Goal: Task Accomplishment & Management: Use online tool/utility

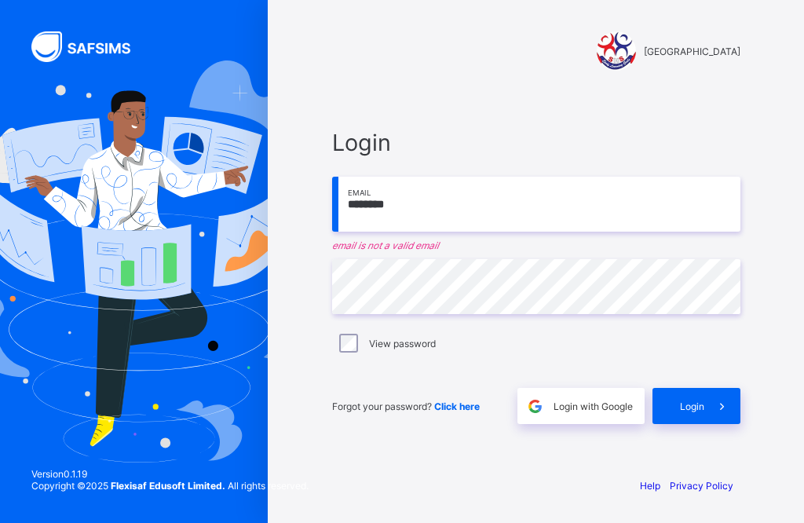
scroll to position [134, 0]
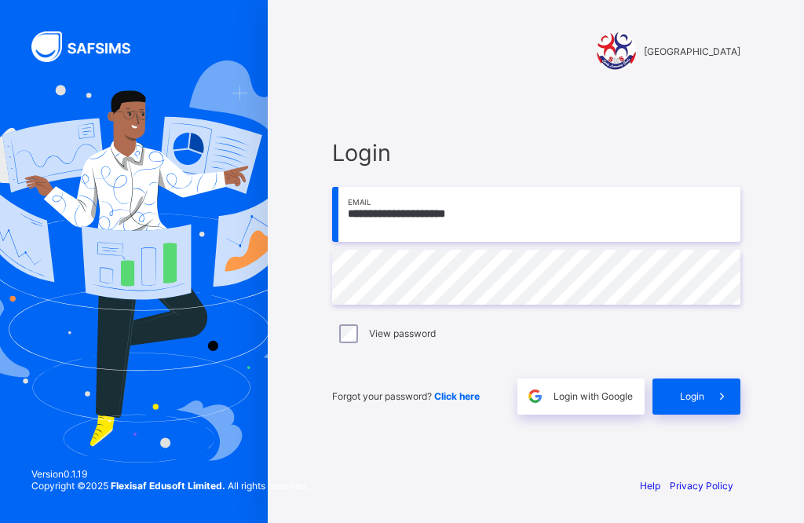
type input "**********"
click at [704, 385] on span at bounding box center [722, 396] width 36 height 36
click at [711, 378] on span at bounding box center [722, 396] width 36 height 36
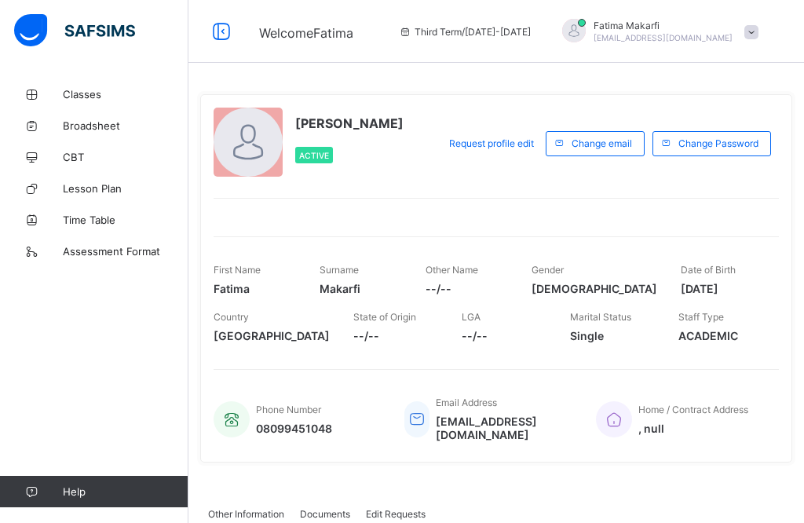
click at [92, 88] on span "Classes" at bounding box center [126, 94] width 126 height 13
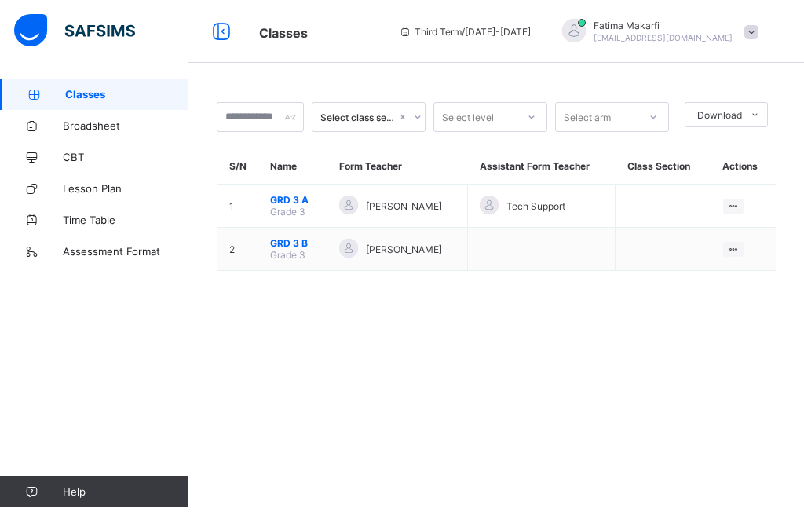
click at [286, 202] on span "GRD 3 A" at bounding box center [292, 200] width 45 height 12
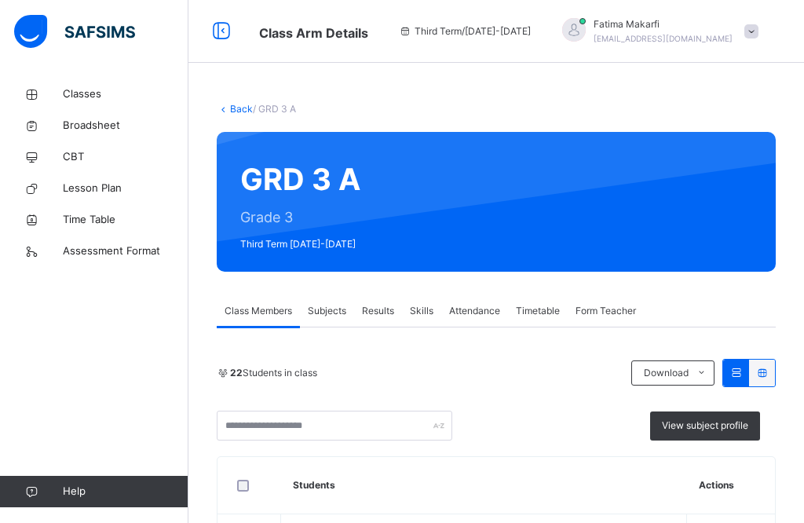
scroll to position [133, 0]
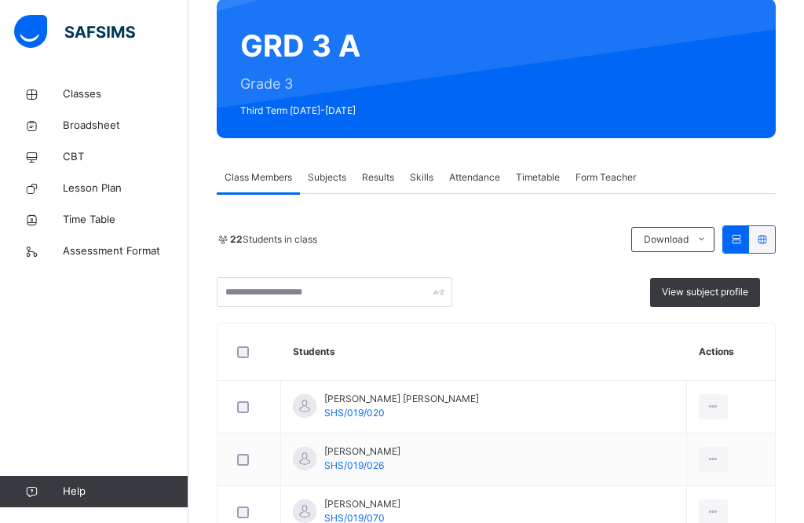
click at [381, 175] on span "Results" at bounding box center [378, 177] width 32 height 14
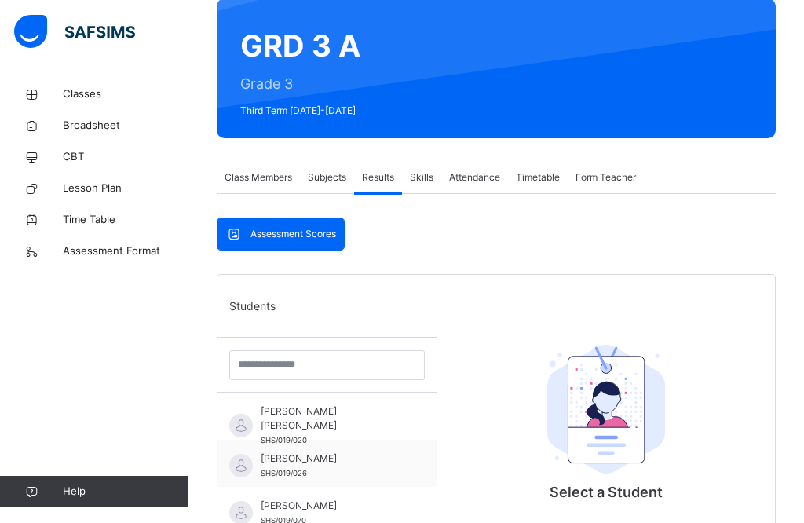
click at [330, 179] on span "Subjects" at bounding box center [327, 177] width 38 height 14
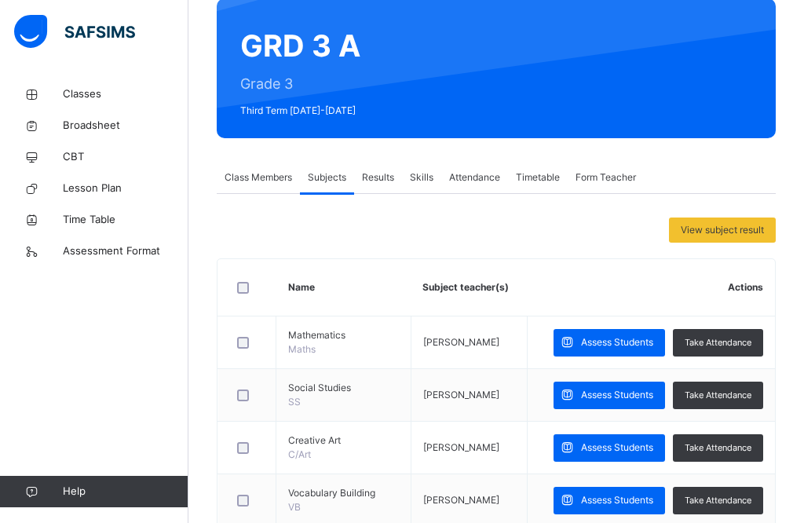
click at [385, 167] on div "Results" at bounding box center [378, 177] width 48 height 31
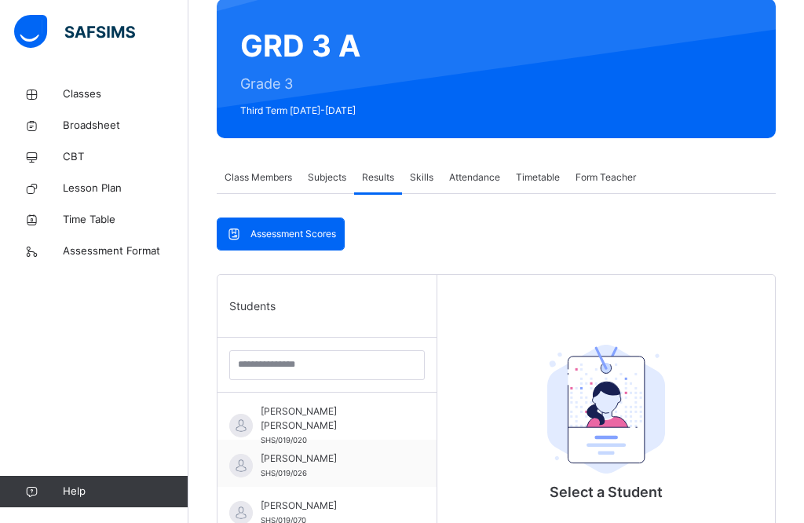
click at [319, 239] on span "Assessment Scores" at bounding box center [293, 234] width 86 height 14
click at [320, 232] on span "Assessment Scores" at bounding box center [293, 234] width 86 height 14
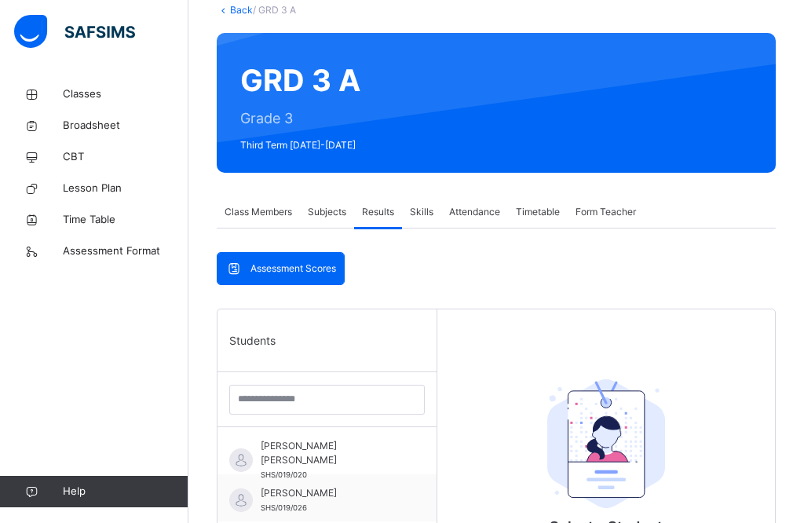
scroll to position [97, 0]
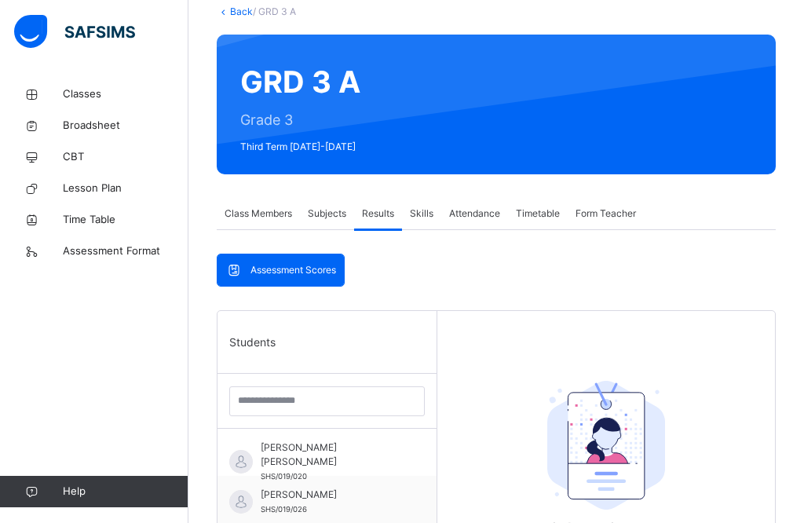
click at [335, 211] on span "Subjects" at bounding box center [327, 213] width 38 height 14
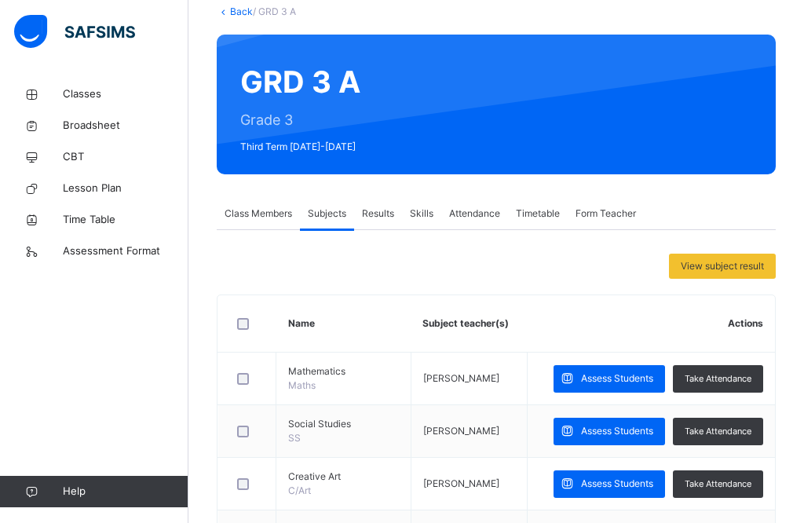
click at [628, 392] on div "Assess Students" at bounding box center [608, 378] width 111 height 27
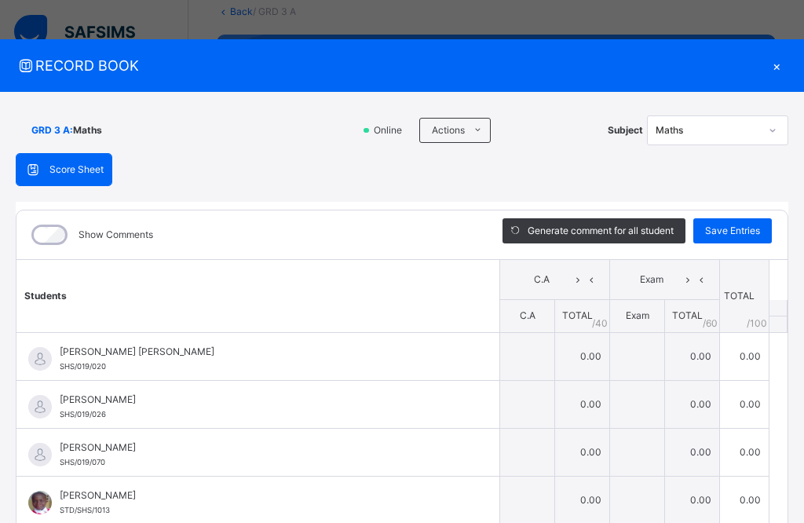
click at [543, 354] on input "text" at bounding box center [527, 356] width 54 height 47
click at [536, 352] on input "text" at bounding box center [527, 356] width 54 height 47
click at [547, 352] on input "text" at bounding box center [527, 356] width 54 height 47
click at [551, 356] on input "text" at bounding box center [527, 356] width 54 height 47
click at [774, 65] on div "×" at bounding box center [776, 65] width 24 height 21
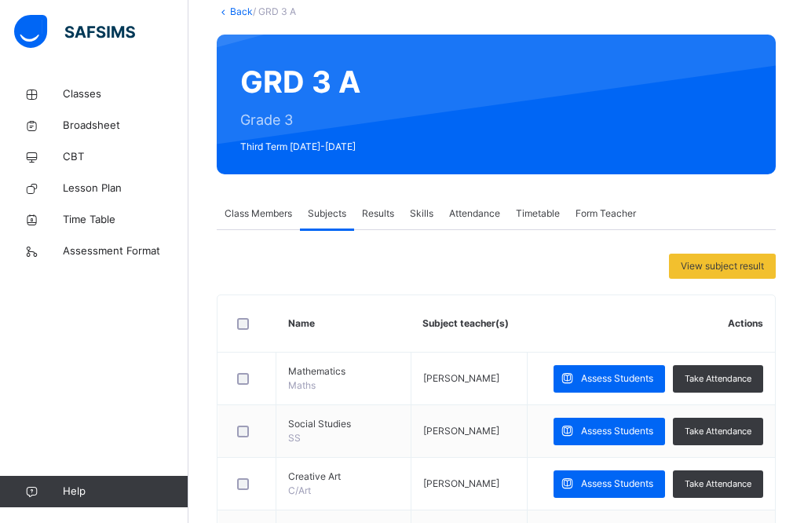
click at [119, 255] on span "Assessment Format" at bounding box center [126, 251] width 126 height 16
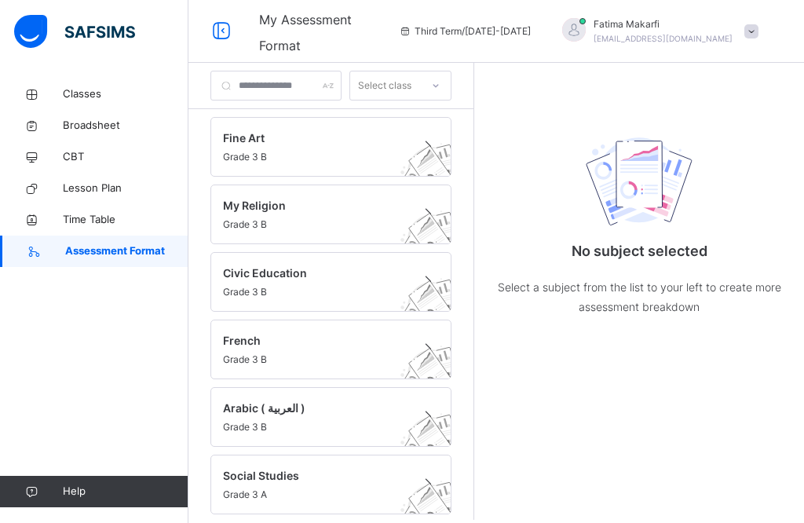
click at [378, 158] on span "Grade 3 B" at bounding box center [316, 157] width 186 height 14
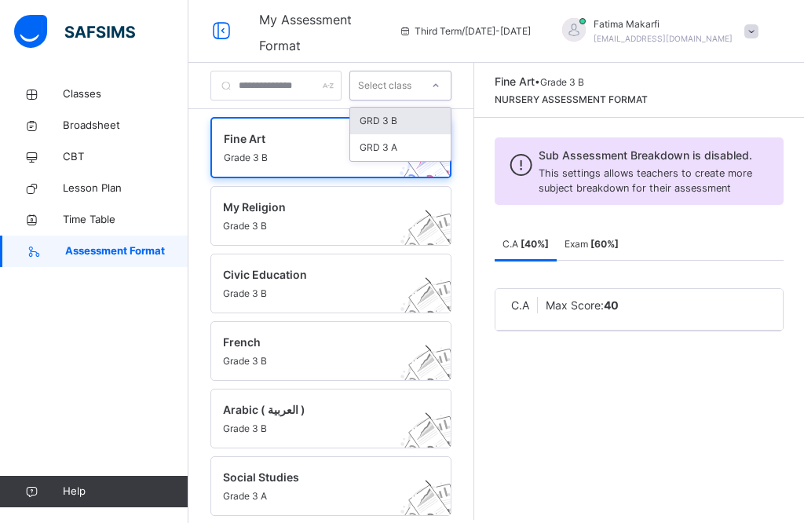
click at [450, 151] on div "GRD 3 A" at bounding box center [400, 147] width 100 height 27
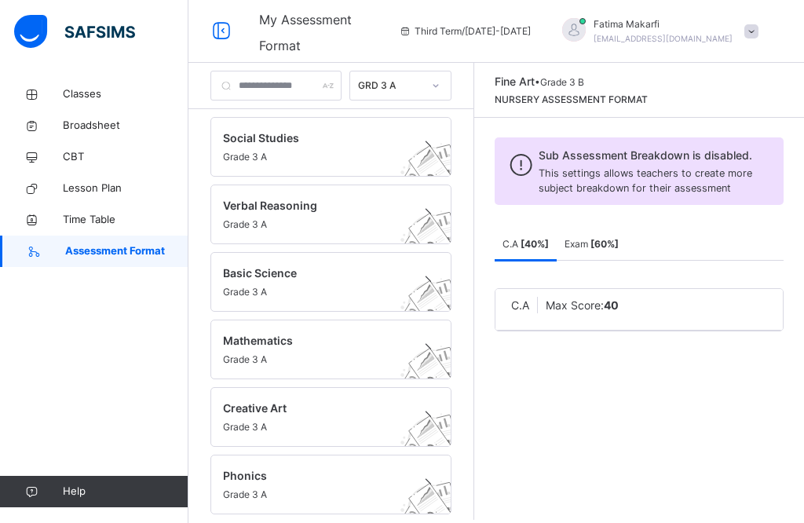
click at [409, 144] on span "Social Studies" at bounding box center [316, 137] width 186 height 16
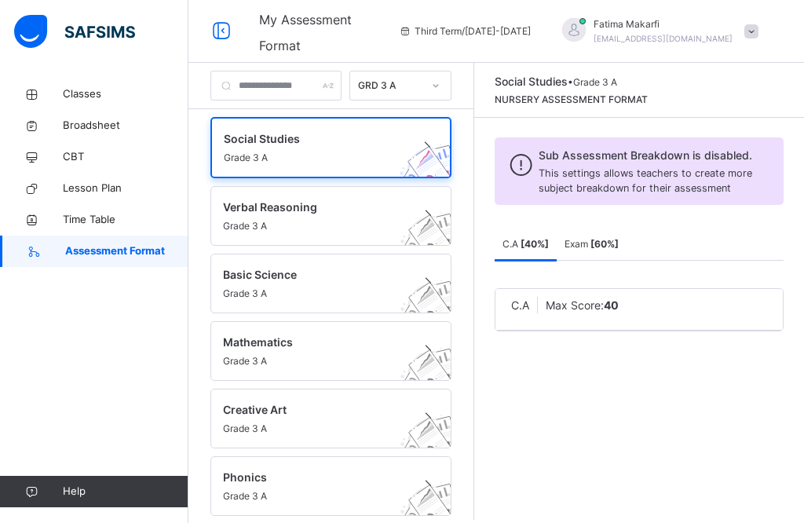
click at [228, 24] on icon at bounding box center [221, 31] width 27 height 28
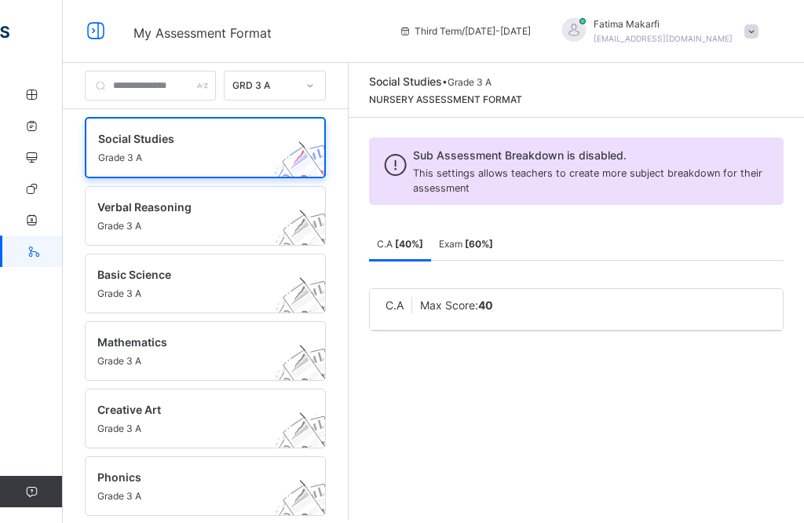
click at [98, 20] on icon at bounding box center [95, 31] width 27 height 28
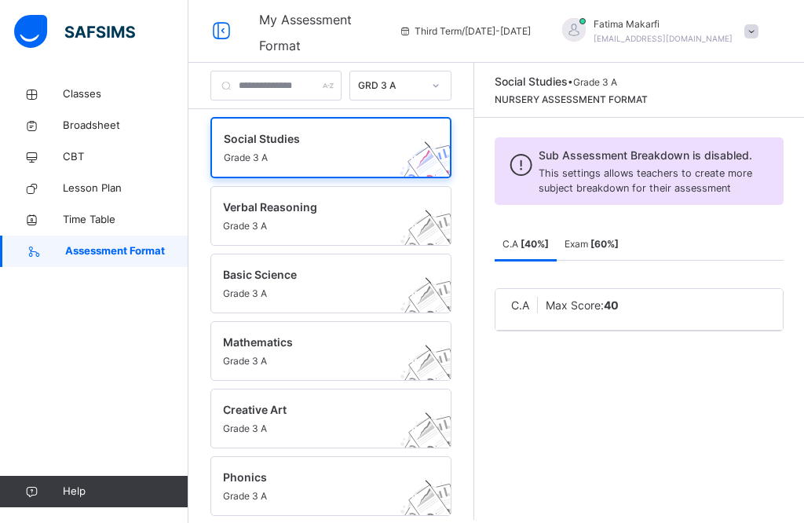
click at [111, 93] on span "Classes" at bounding box center [126, 94] width 126 height 16
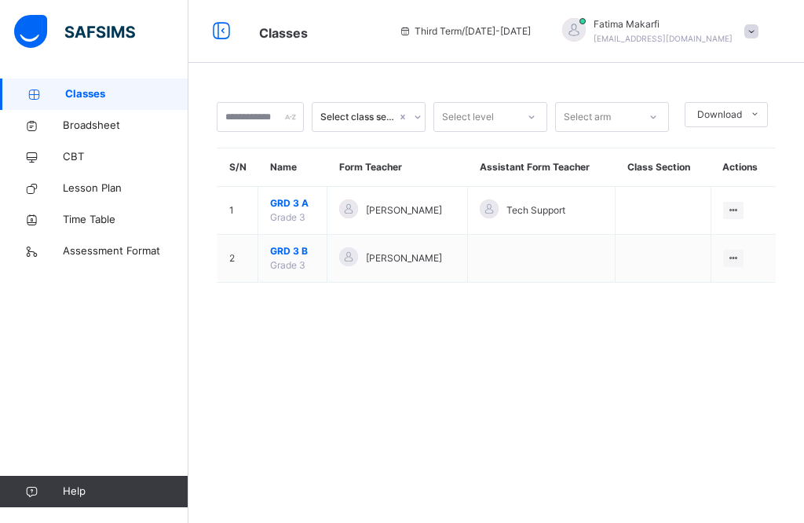
click at [311, 210] on span "GRD 3 A" at bounding box center [292, 203] width 45 height 14
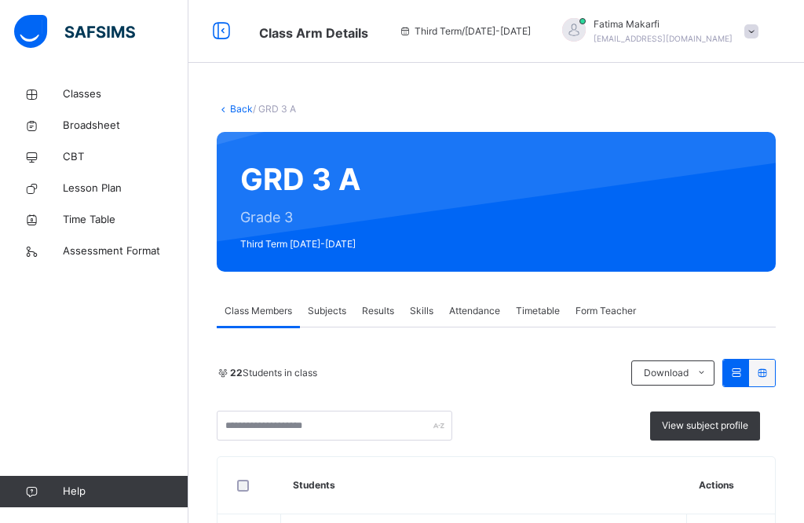
scroll to position [206, 0]
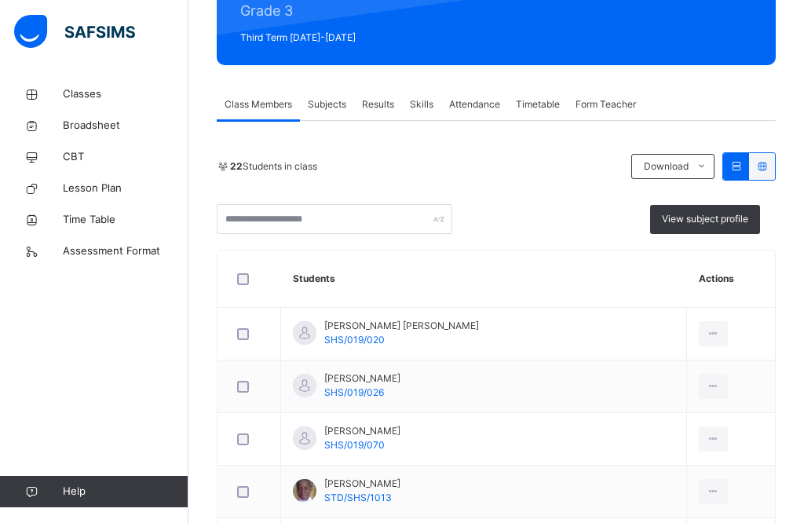
click at [735, 164] on icon at bounding box center [735, 166] width 13 height 12
click at [329, 99] on span "Subjects" at bounding box center [327, 104] width 38 height 14
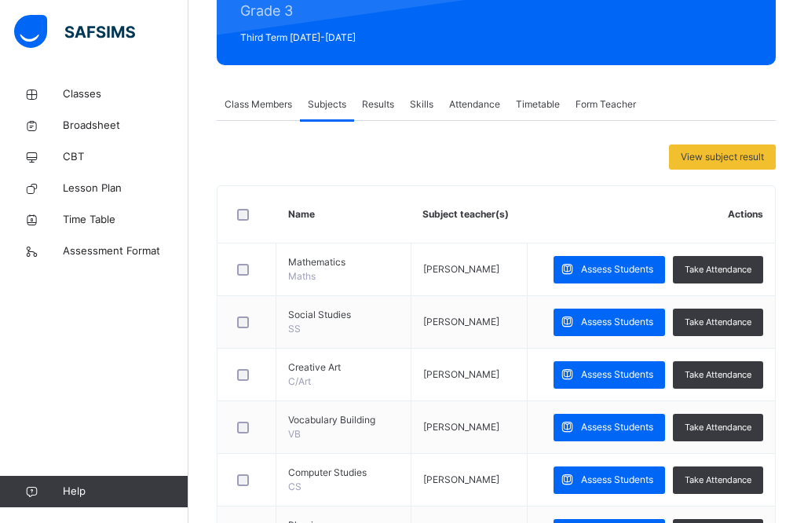
click at [602, 269] on span "Assess Students" at bounding box center [617, 269] width 72 height 14
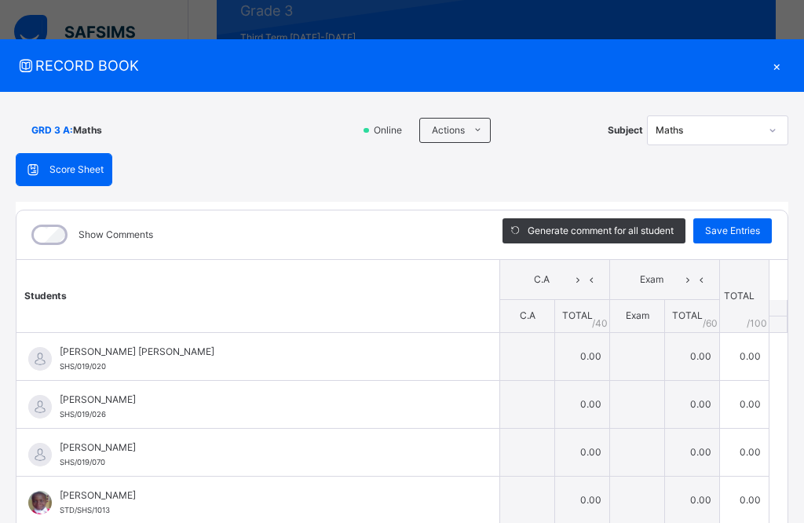
click at [0, 0] on ul "Download Empty Score Sheet Upload/map score sheet" at bounding box center [0, 0] width 0 height 0
click at [557, 110] on div "GRD 3 A : Maths Online Actions Download Empty Score Sheet Upload/map score shee…" at bounding box center [402, 131] width 772 height 46
click at [508, 400] on input "text" at bounding box center [527, 404] width 54 height 47
click at [644, 410] on input "text" at bounding box center [637, 404] width 54 height 47
click at [533, 413] on input "text" at bounding box center [527, 404] width 54 height 47
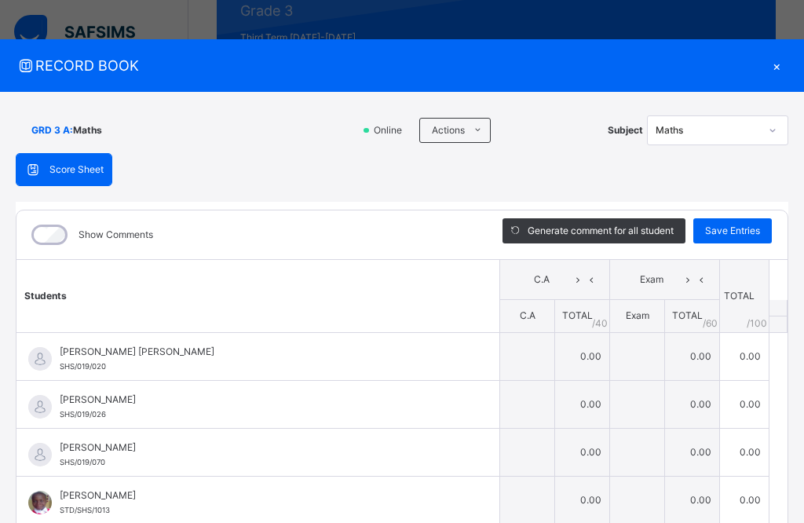
click at [526, 407] on input "text" at bounding box center [527, 404] width 54 height 47
click at [587, 280] on icon at bounding box center [590, 280] width 13 height 24
click at [583, 276] on icon at bounding box center [589, 280] width 13 height 24
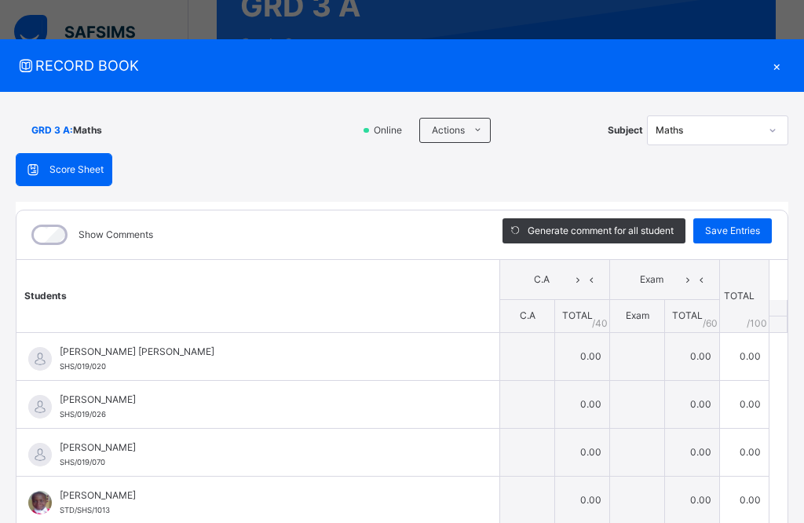
click at [542, 343] on input "text" at bounding box center [527, 356] width 54 height 47
click at [545, 348] on input "text" at bounding box center [527, 356] width 54 height 47
click at [555, 356] on td "0.00" at bounding box center [582, 356] width 55 height 48
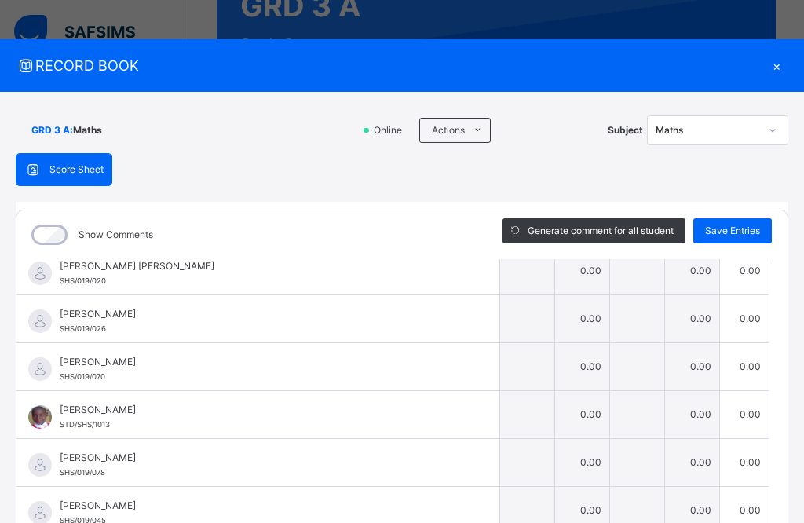
scroll to position [86, 0]
click at [547, 319] on input "text" at bounding box center [527, 317] width 54 height 47
click at [557, 308] on td "0.00" at bounding box center [582, 318] width 55 height 48
click at [561, 330] on td "0.00" at bounding box center [582, 318] width 55 height 48
click at [559, 356] on td "0.00" at bounding box center [582, 365] width 55 height 48
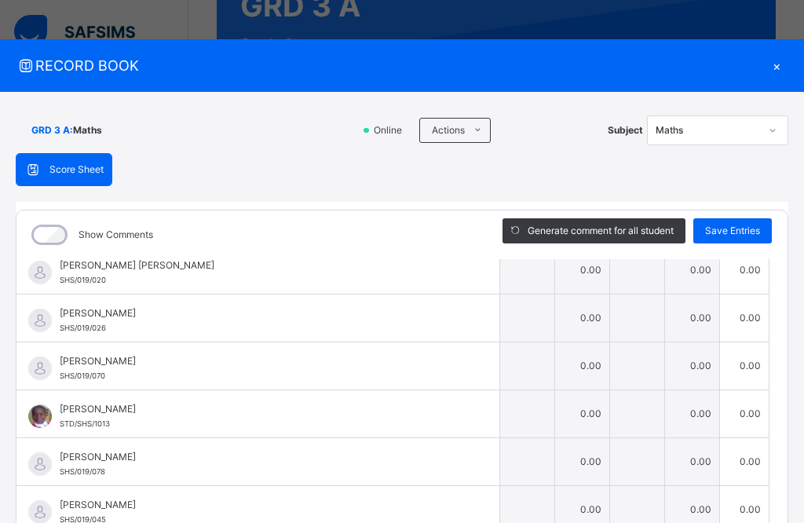
click at [525, 281] on input "text" at bounding box center [527, 269] width 54 height 47
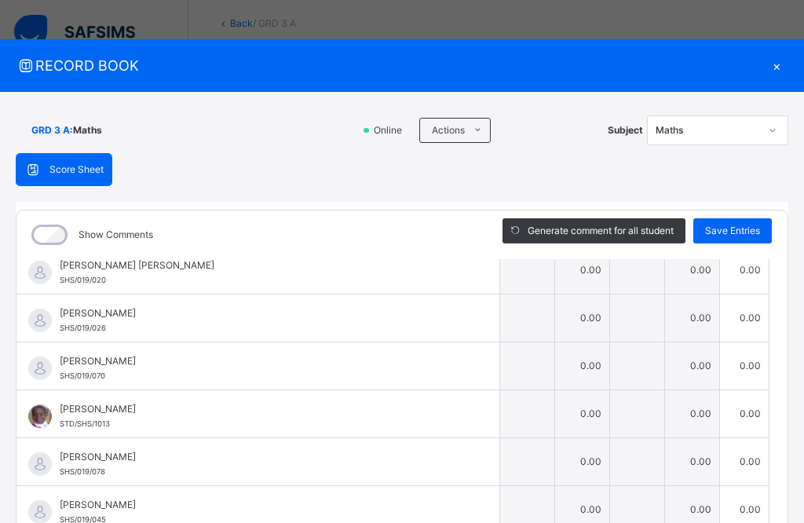
click at [545, 266] on input "text" at bounding box center [527, 269] width 54 height 47
click at [575, 276] on td "0.00" at bounding box center [582, 270] width 55 height 48
